Goal: Browse casually: Explore the website without a specific task or goal

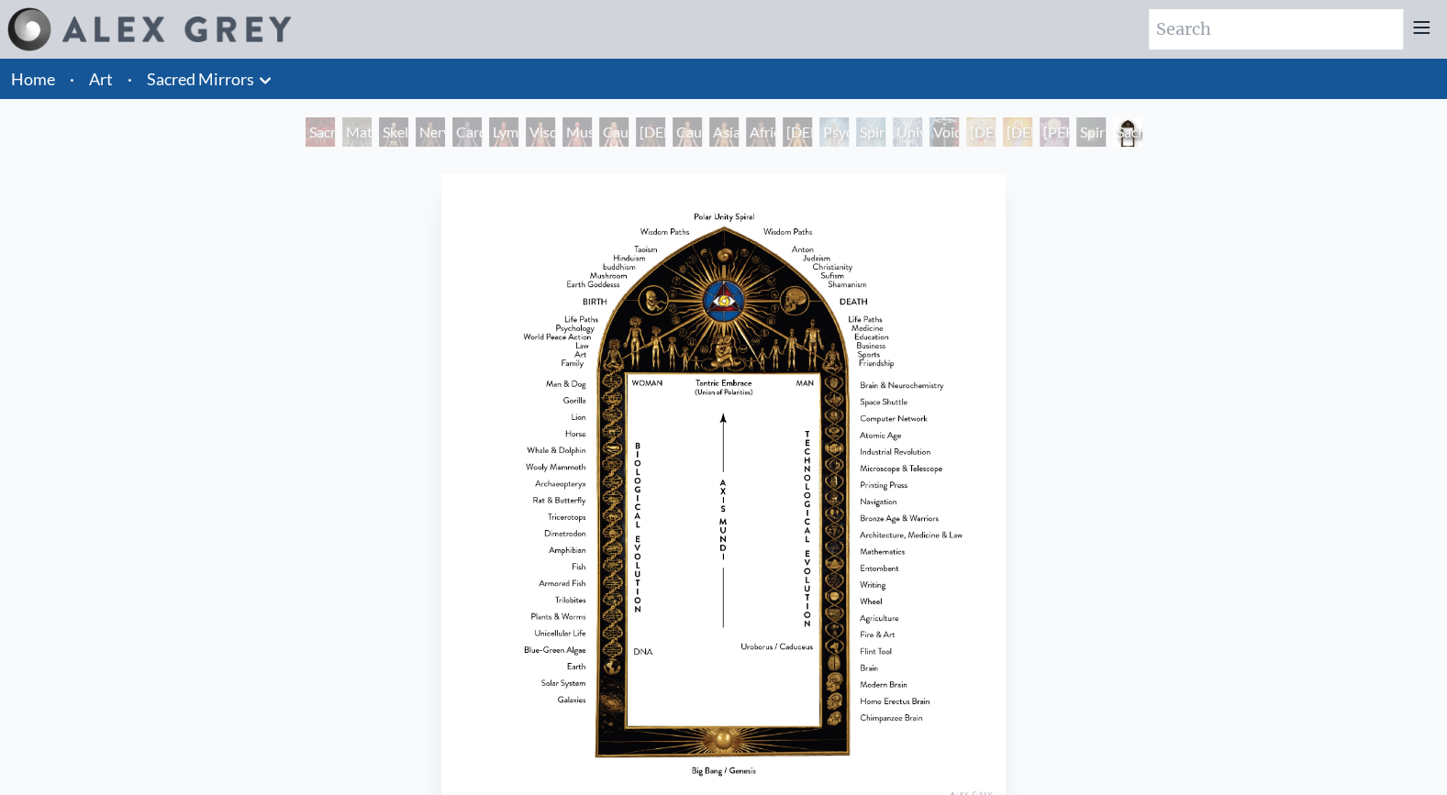
click at [272, 79] on icon at bounding box center [265, 81] width 22 height 22
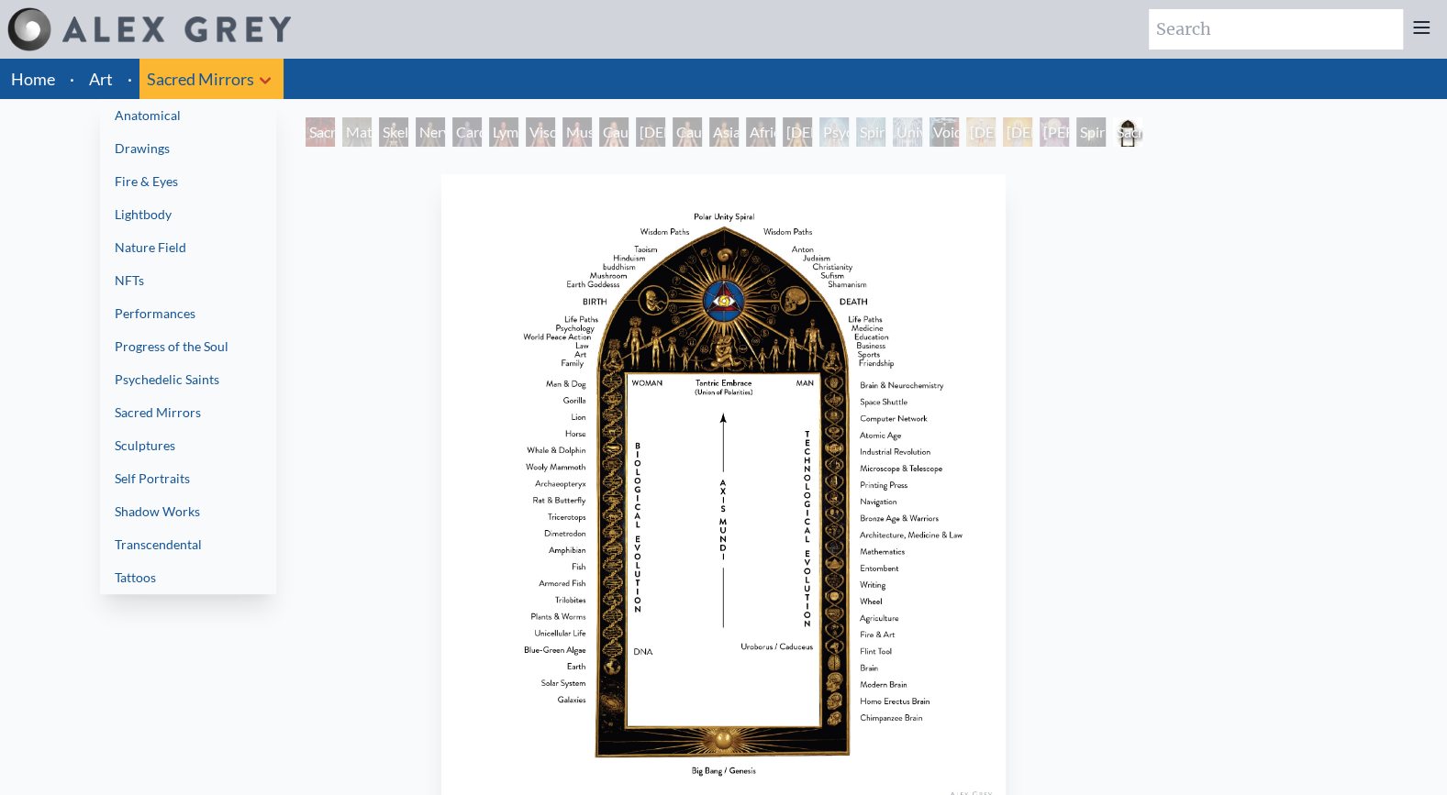
click at [206, 216] on link "Lightbody" at bounding box center [188, 214] width 176 height 33
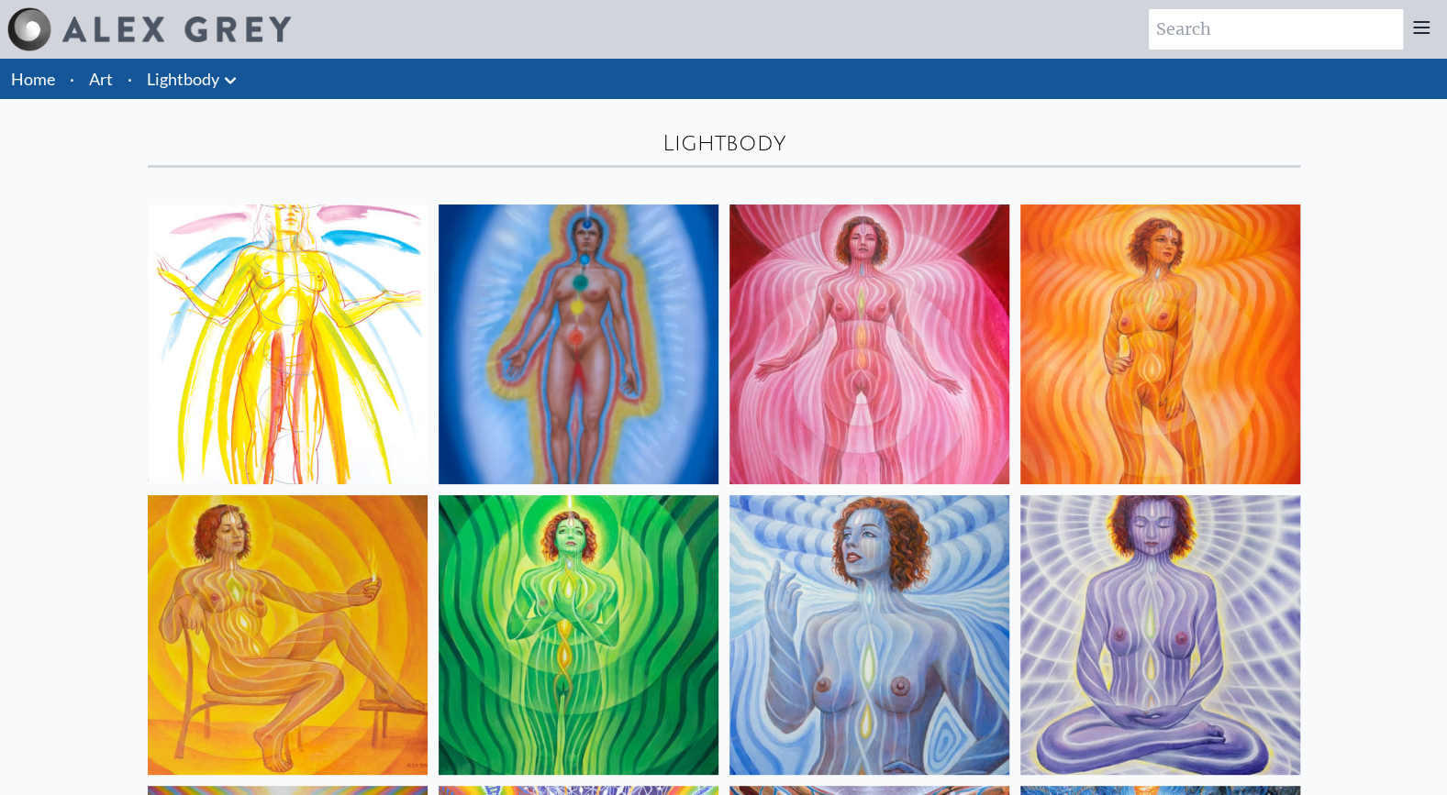
click at [237, 85] on icon at bounding box center [230, 81] width 22 height 22
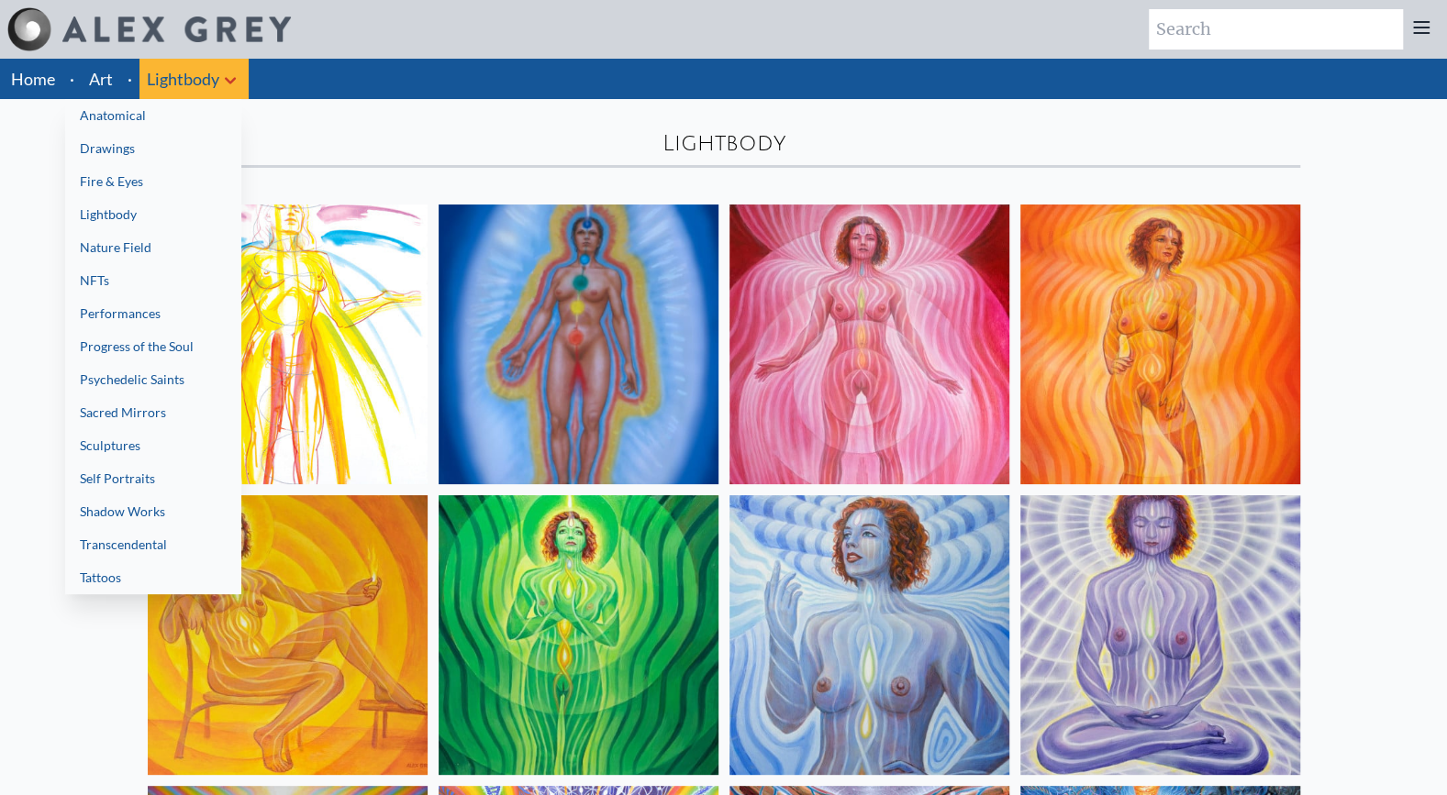
click at [180, 531] on link "Transcendental" at bounding box center [153, 544] width 176 height 33
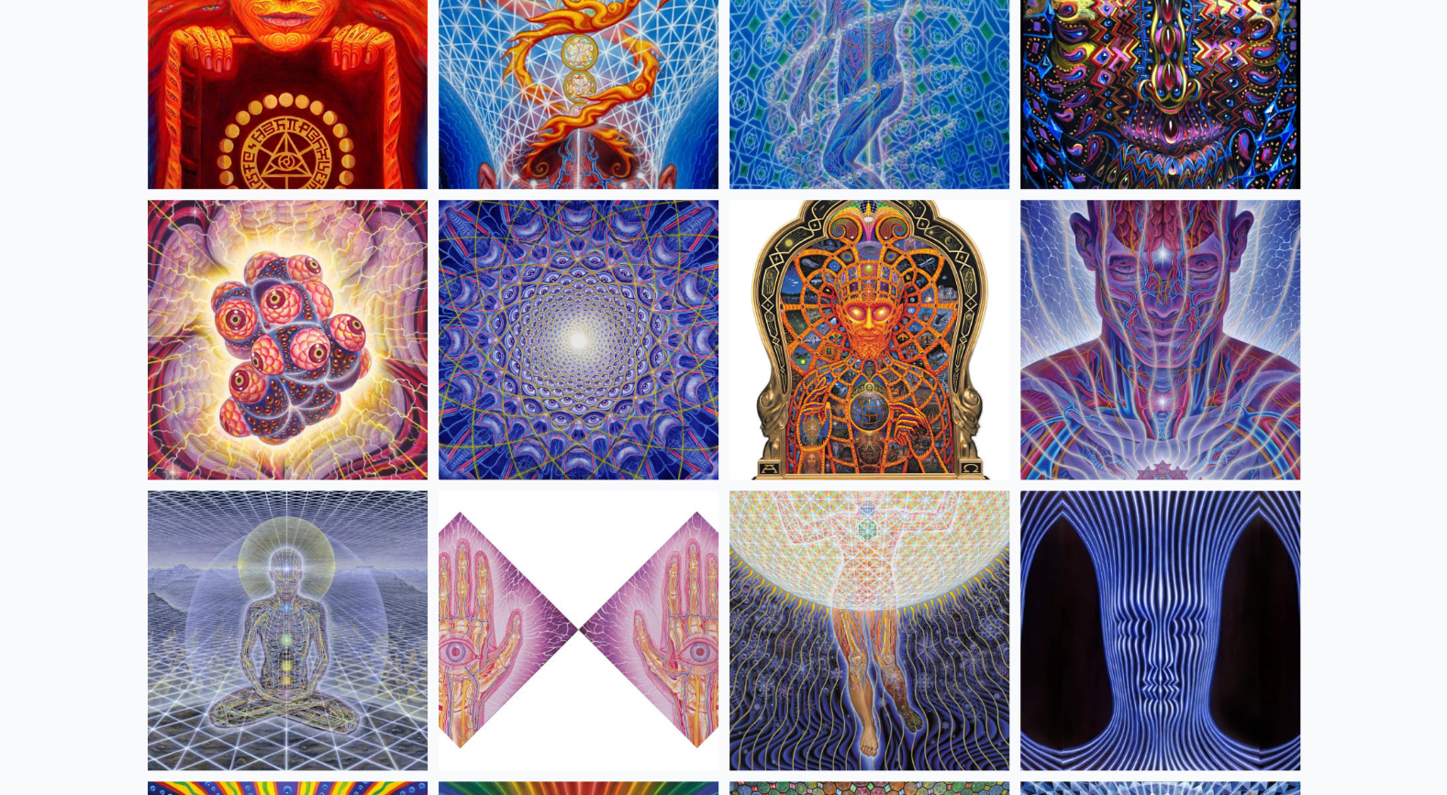
scroll to position [891, 0]
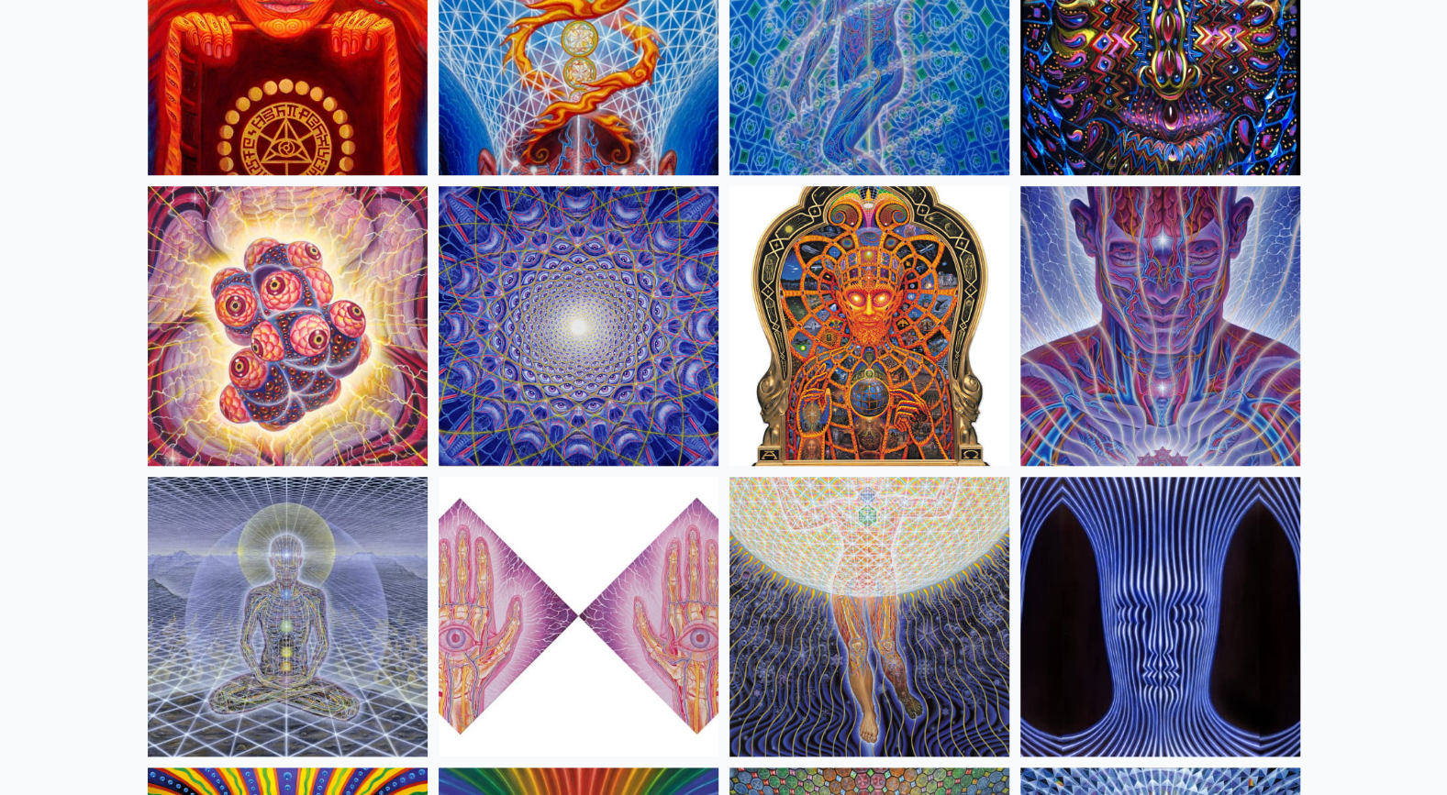
click at [546, 371] on img at bounding box center [578, 326] width 280 height 280
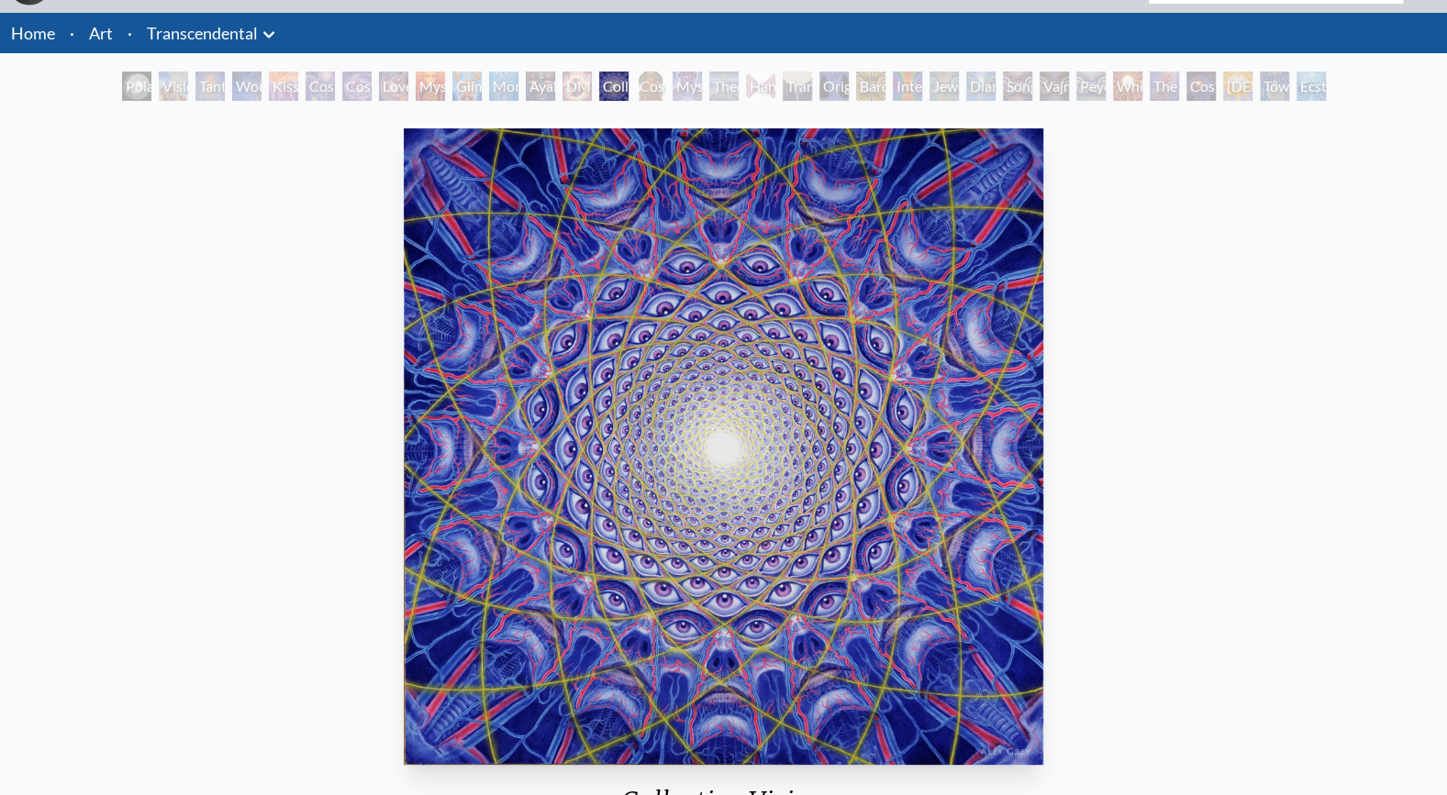
scroll to position [44, 0]
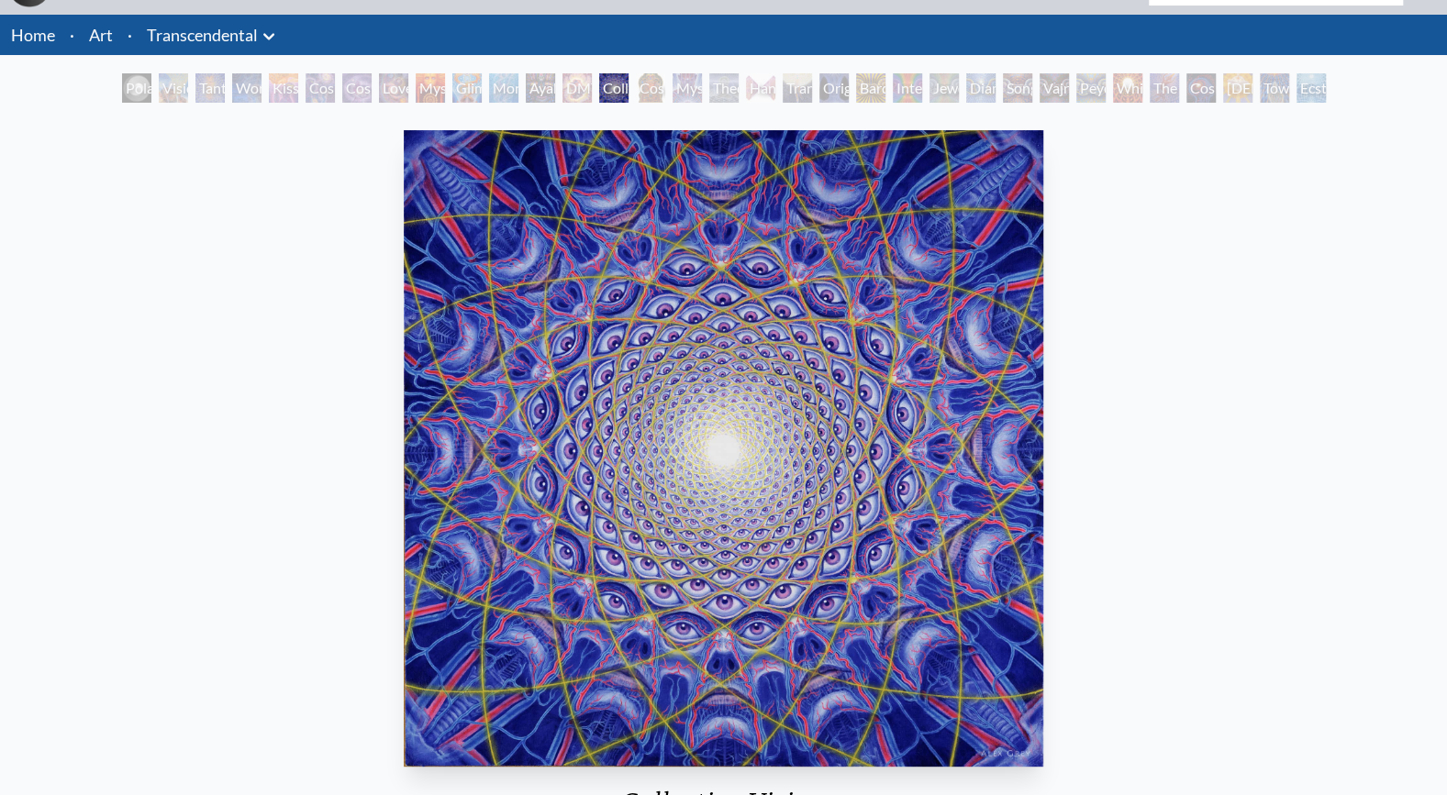
click at [618, 368] on img "14 / 33" at bounding box center [724, 448] width 640 height 637
